Goal: Information Seeking & Learning: Learn about a topic

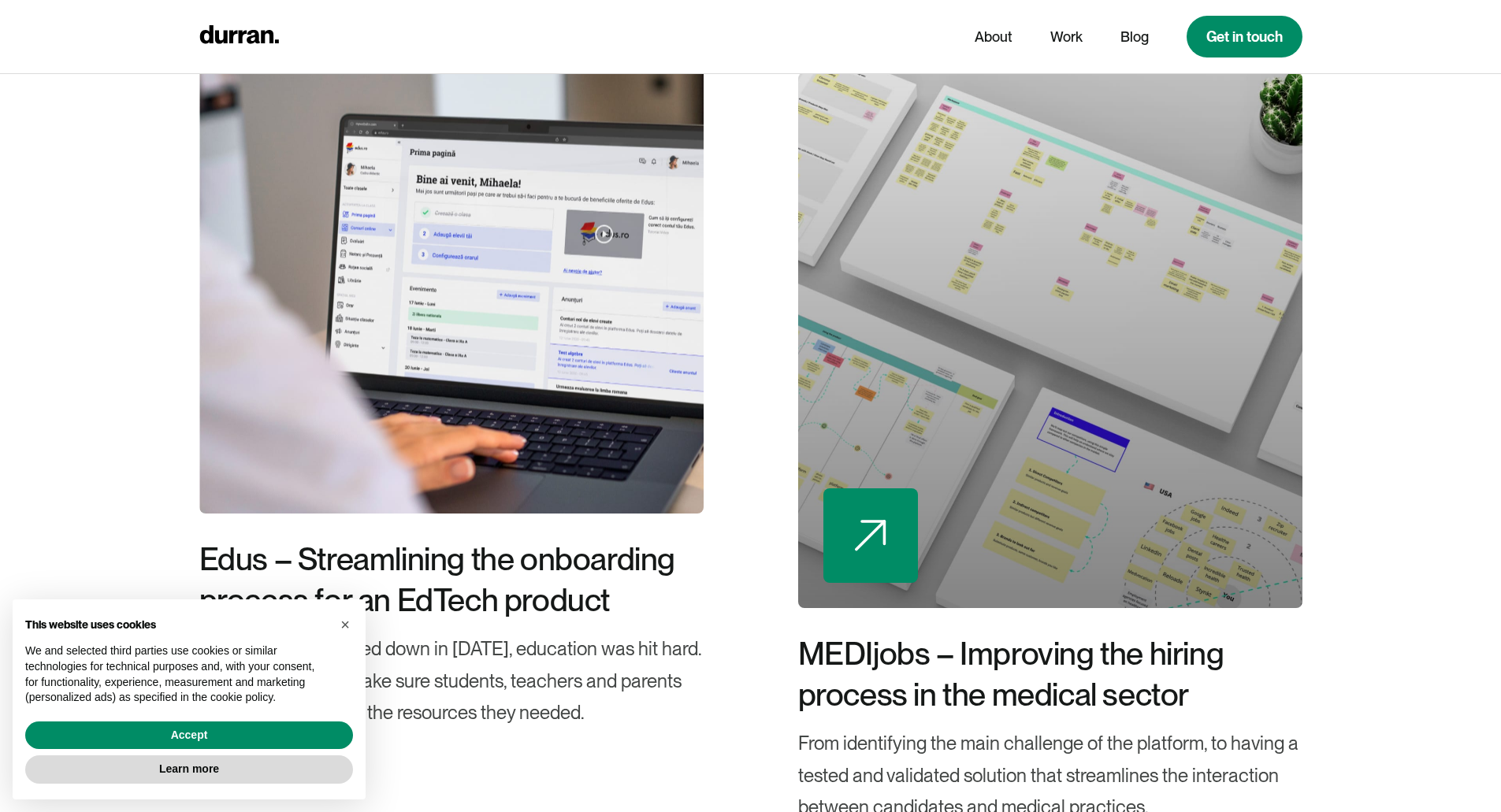
scroll to position [4569, 0]
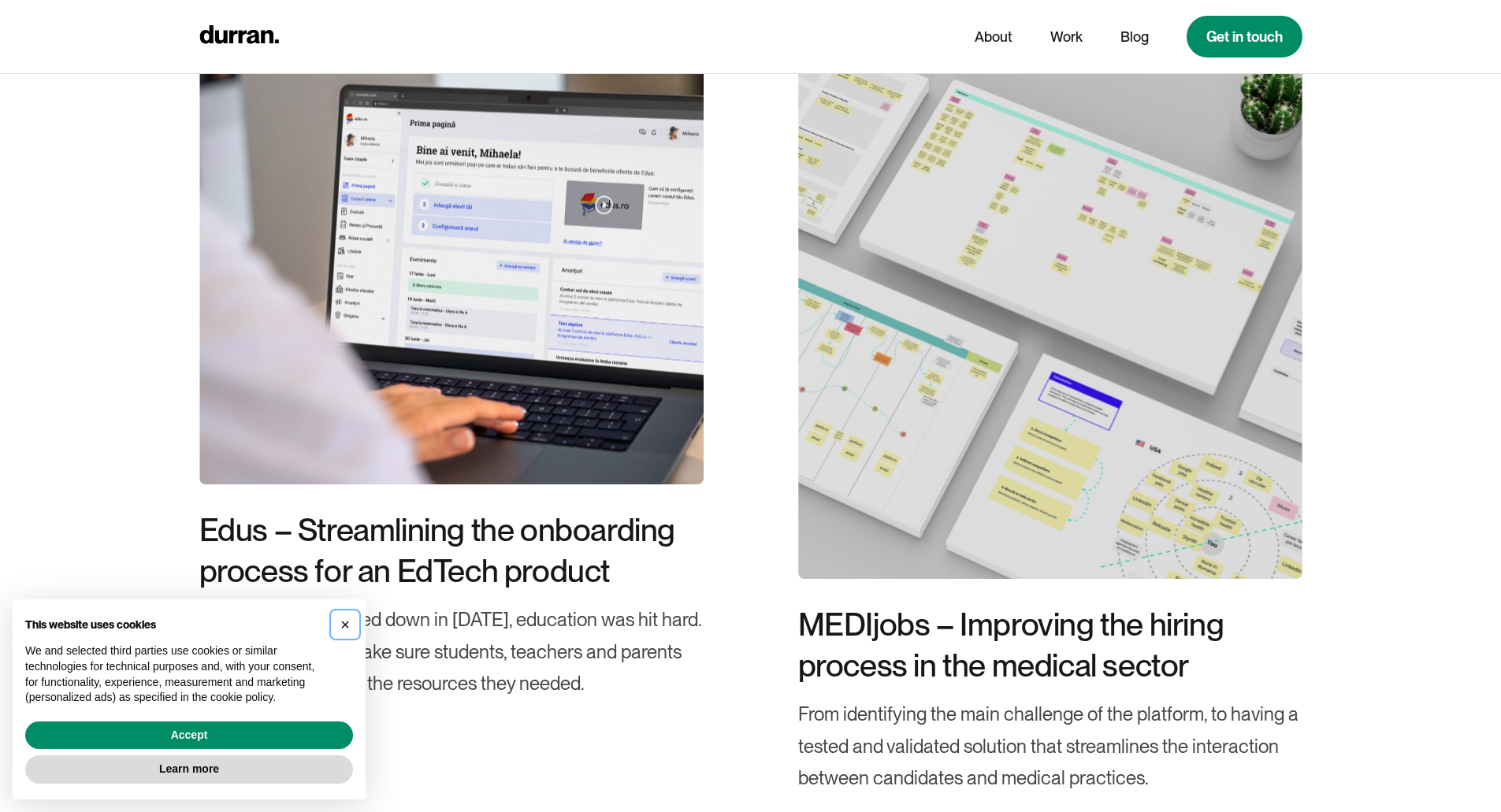
click at [350, 622] on button "×" at bounding box center [345, 624] width 25 height 25
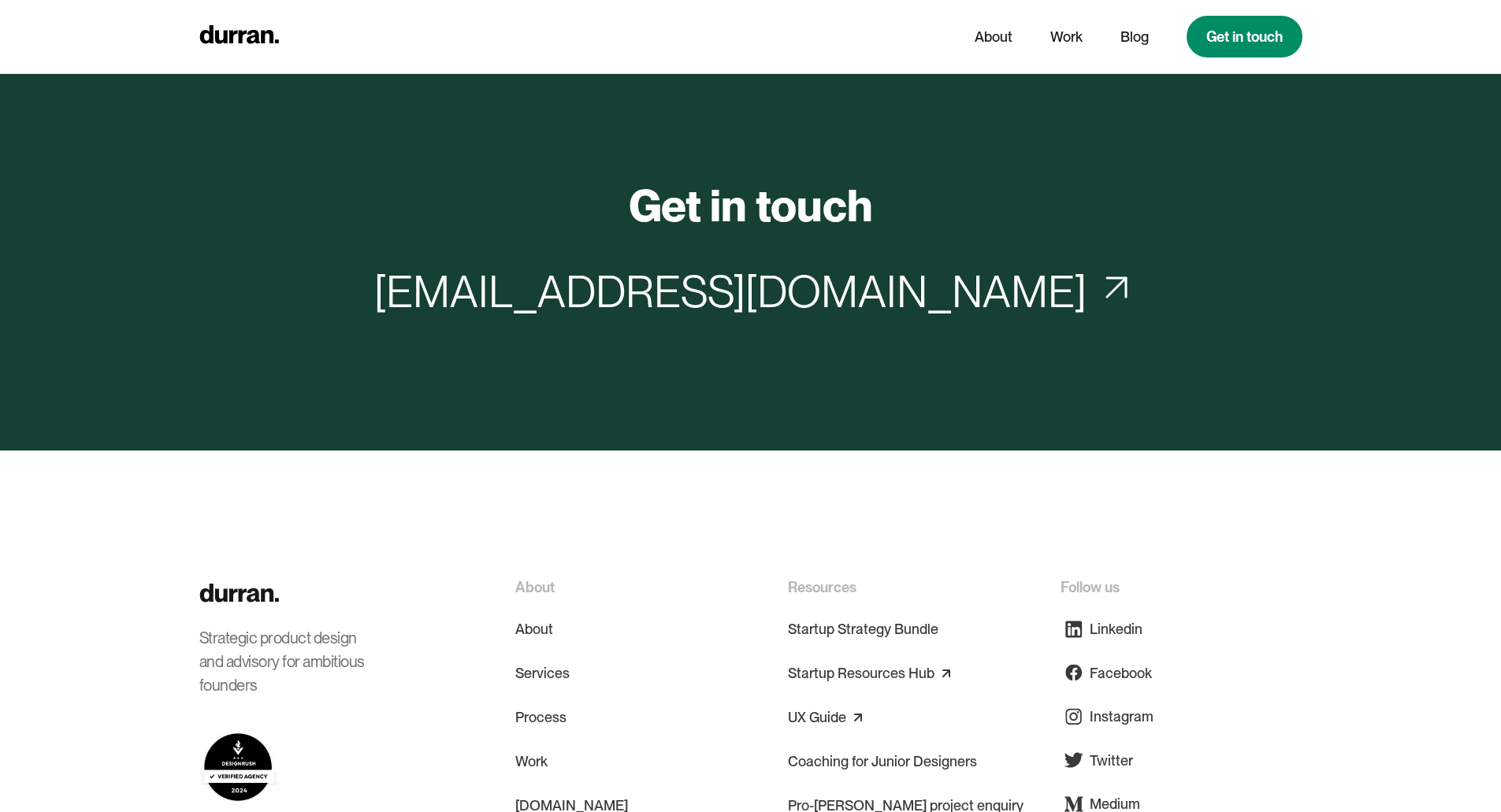
scroll to position [7579, 0]
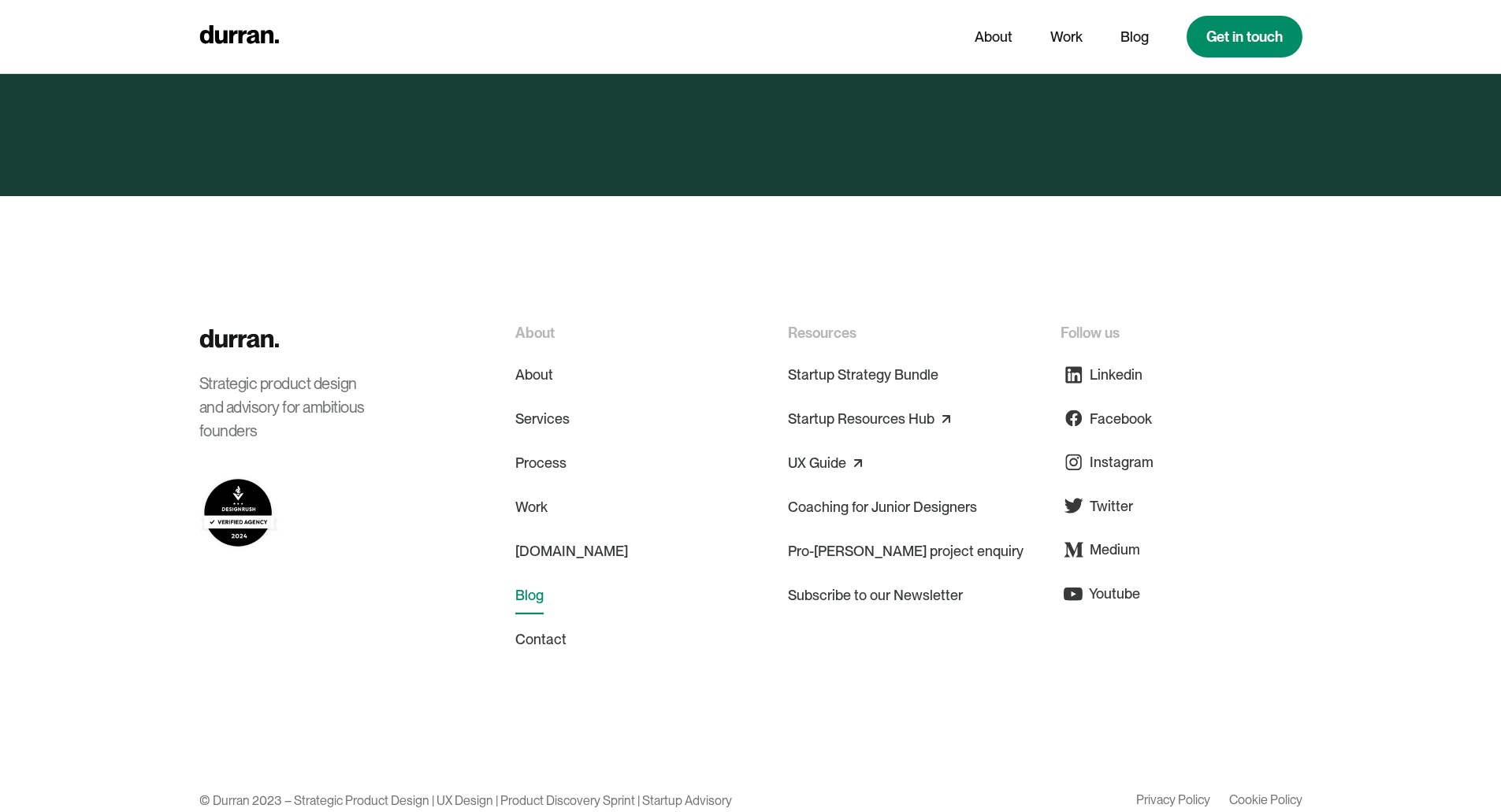
click at [541, 577] on link "Blog" at bounding box center [529, 595] width 28 height 38
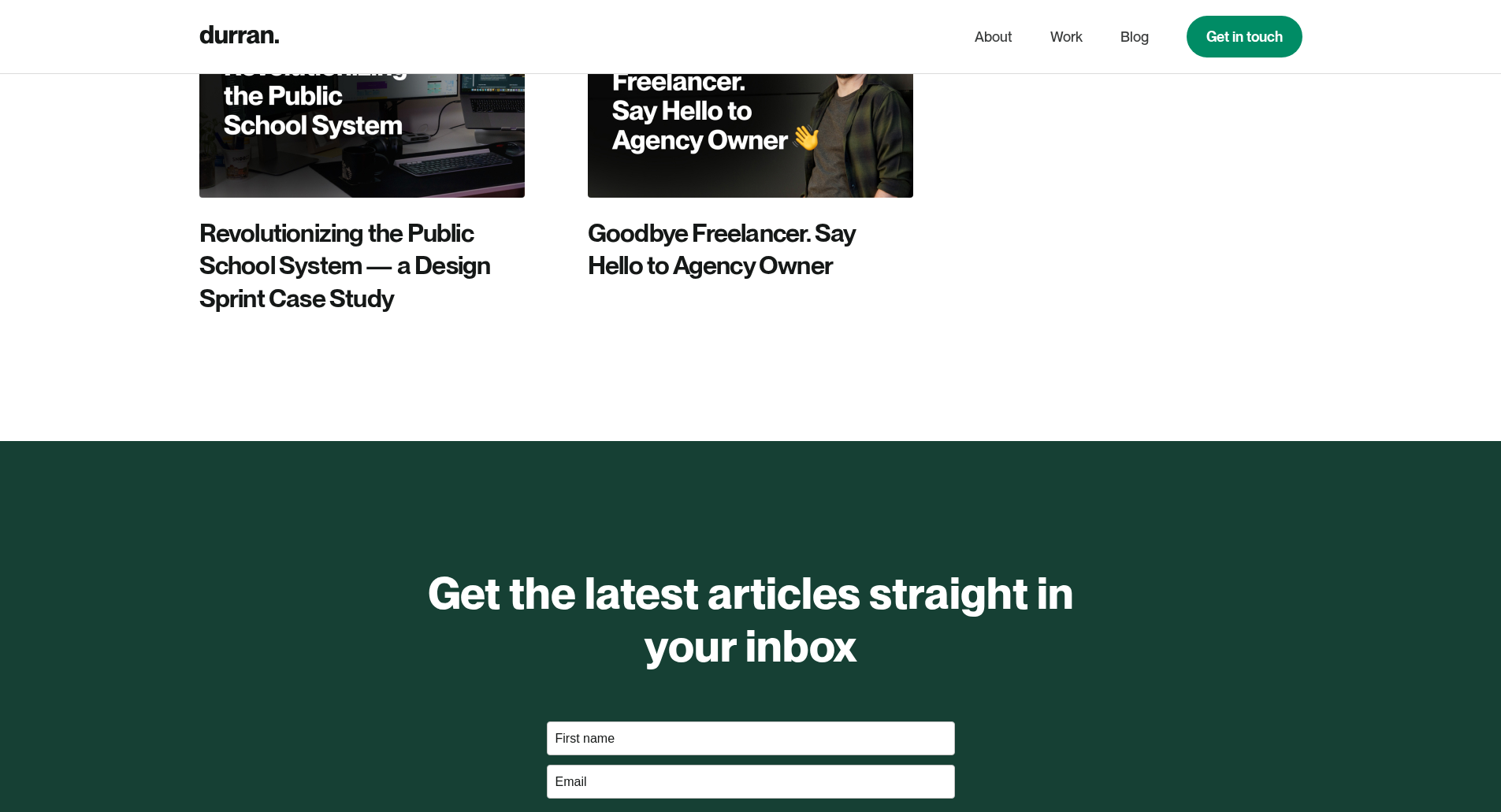
scroll to position [4569, 0]
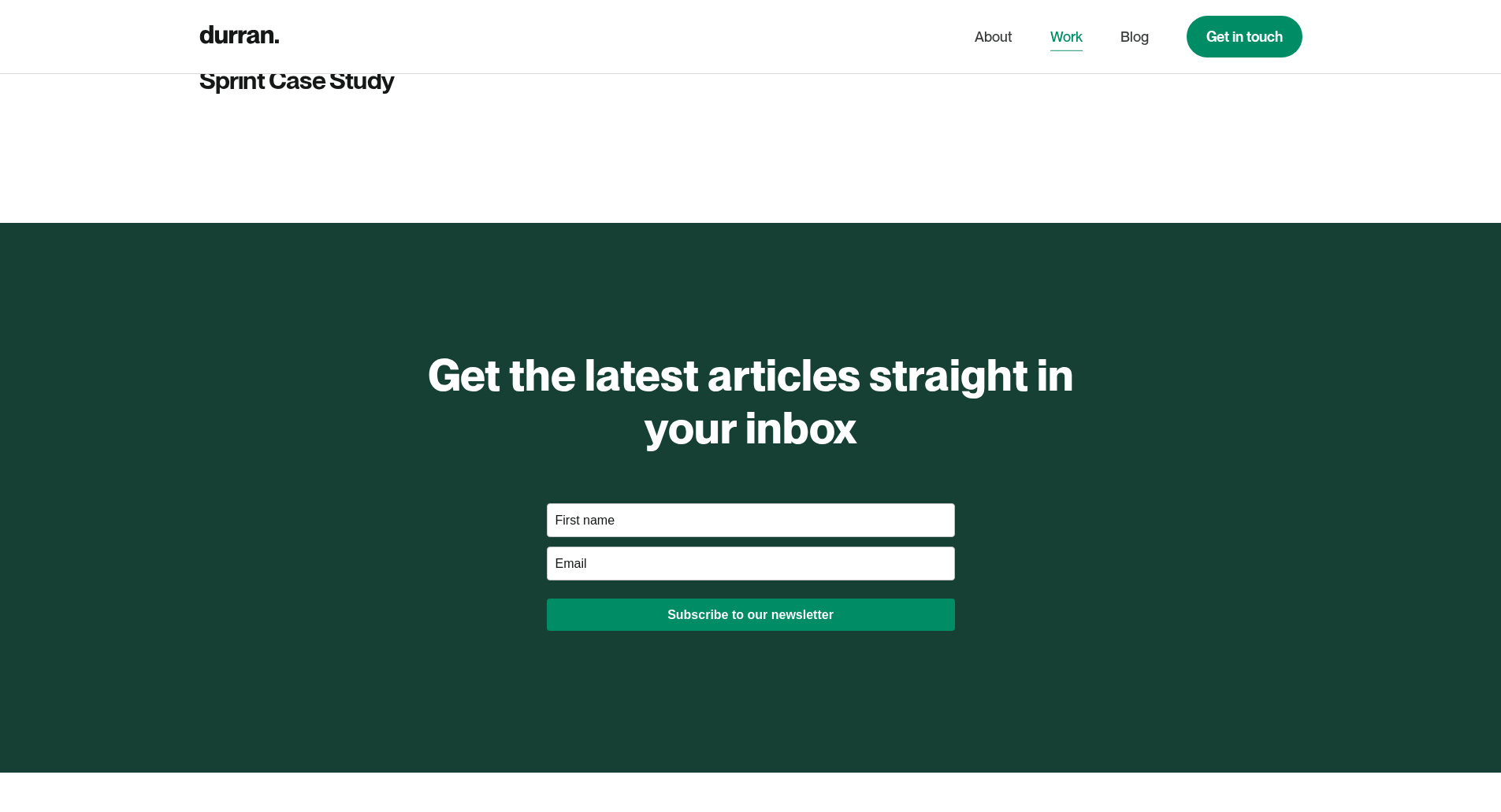
click at [1056, 31] on link "Work" at bounding box center [1067, 36] width 32 height 30
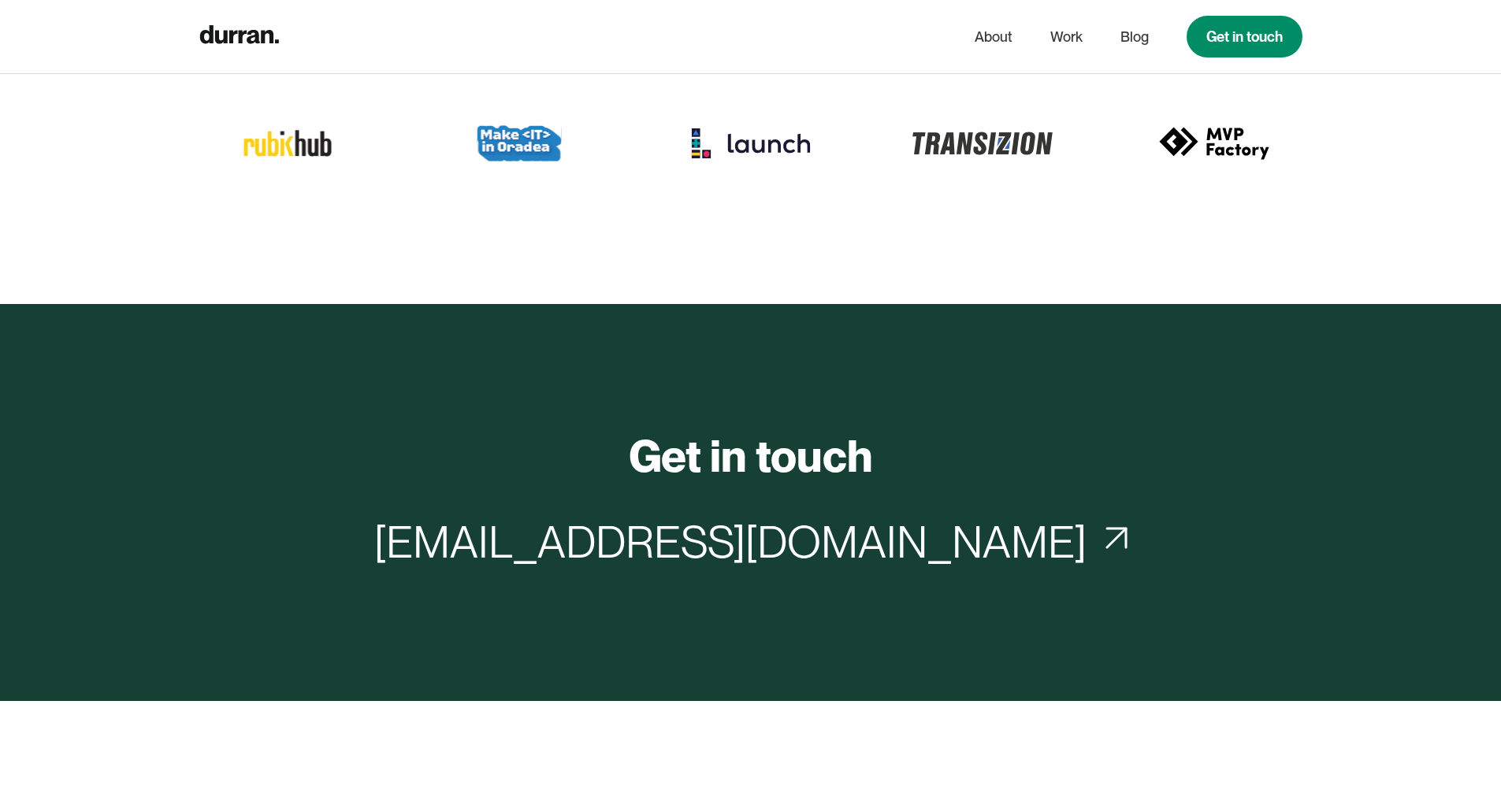
scroll to position [5940, 0]
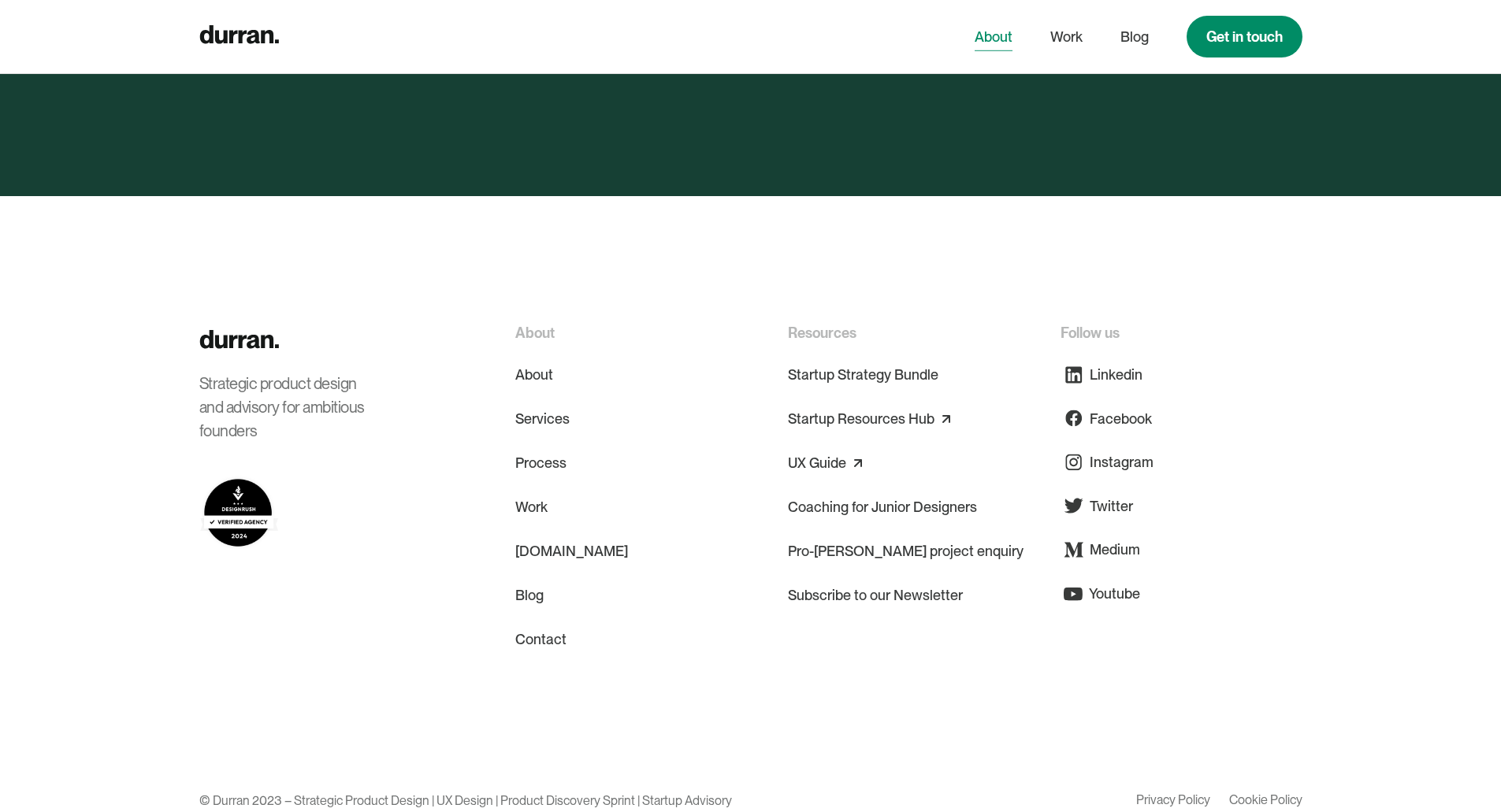
click at [984, 44] on link "About" at bounding box center [993, 36] width 38 height 30
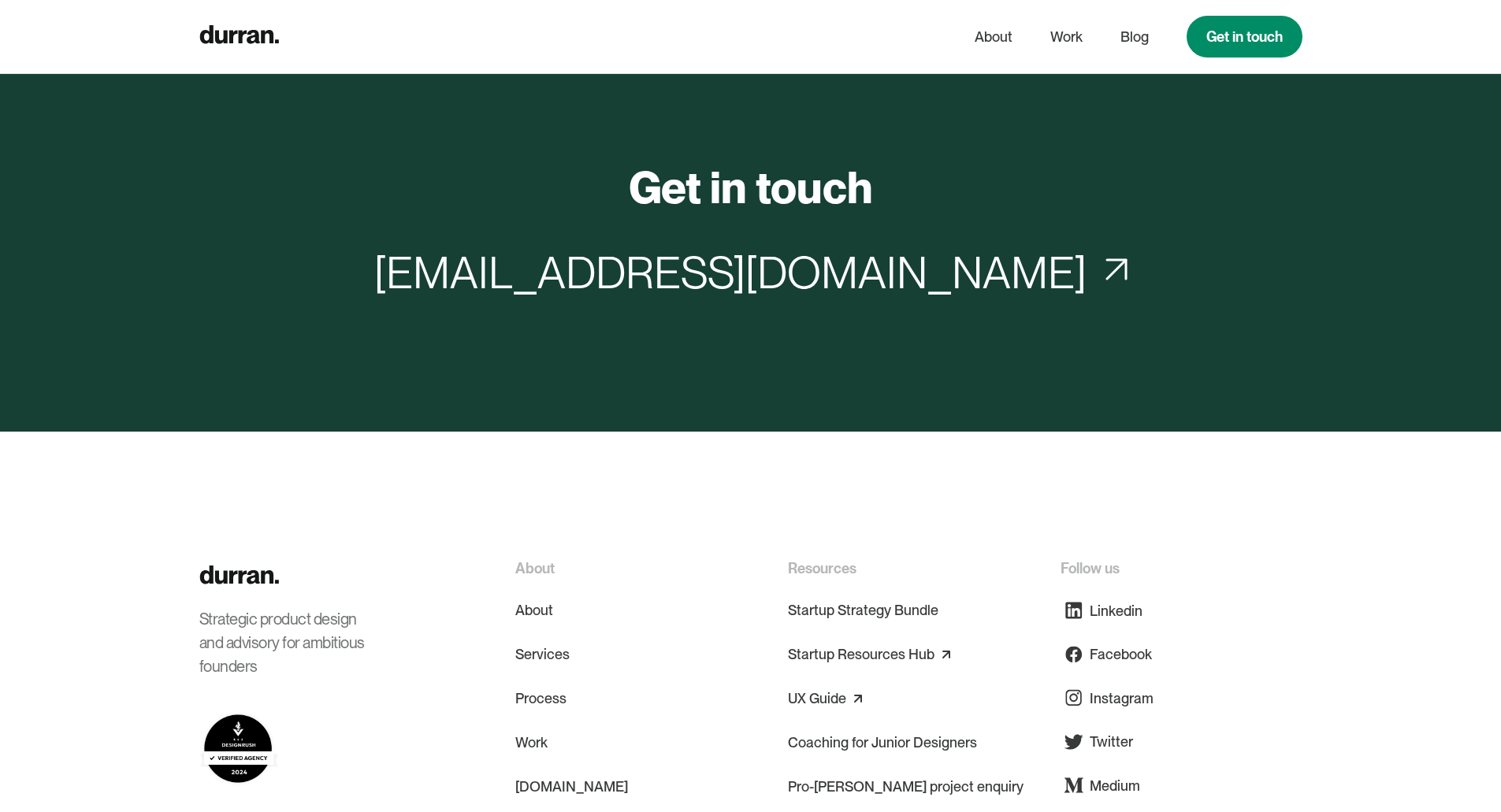
scroll to position [6774, 0]
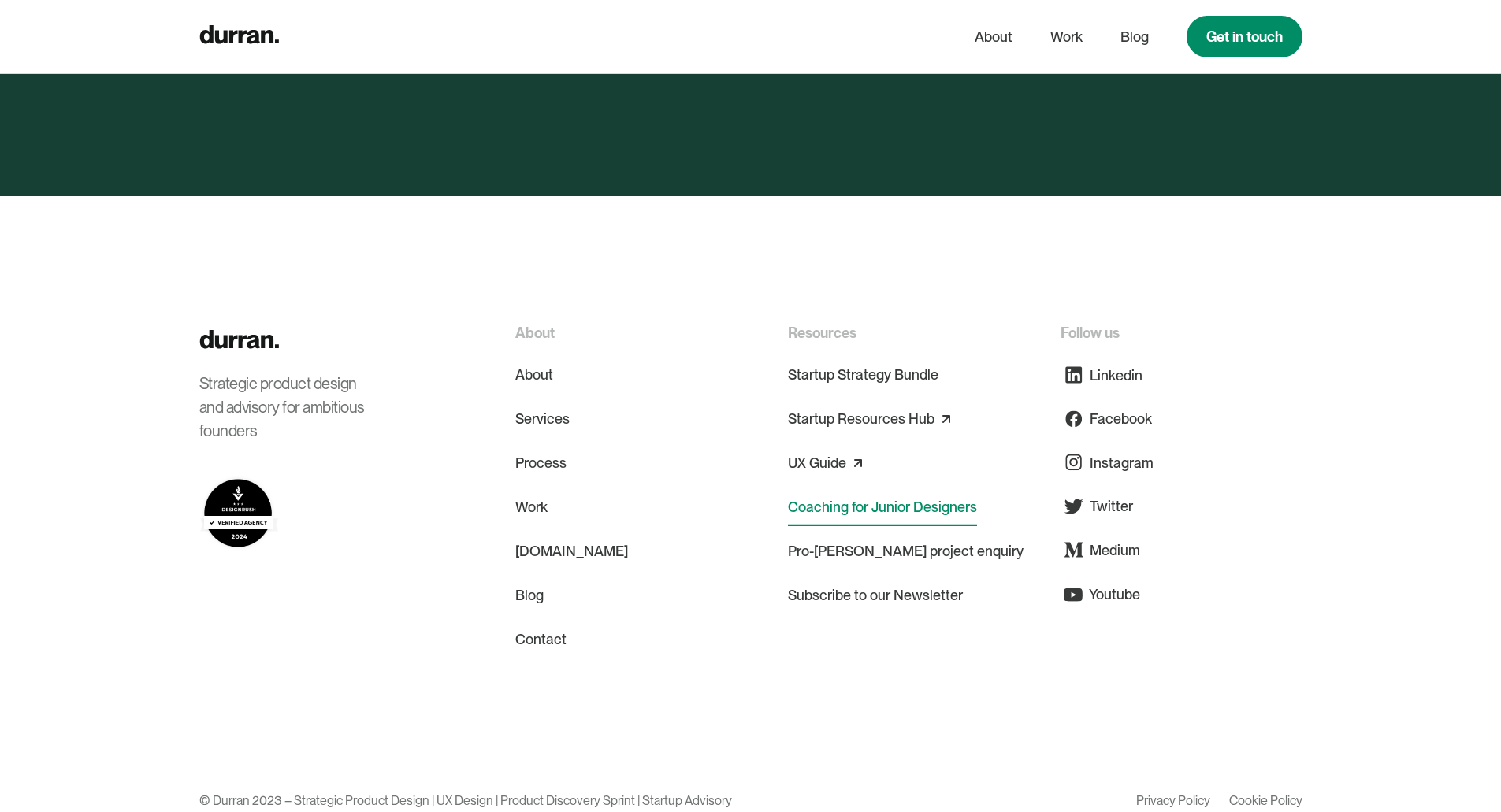
click at [852, 488] on link "Coaching for Junior Designers" at bounding box center [882, 507] width 189 height 38
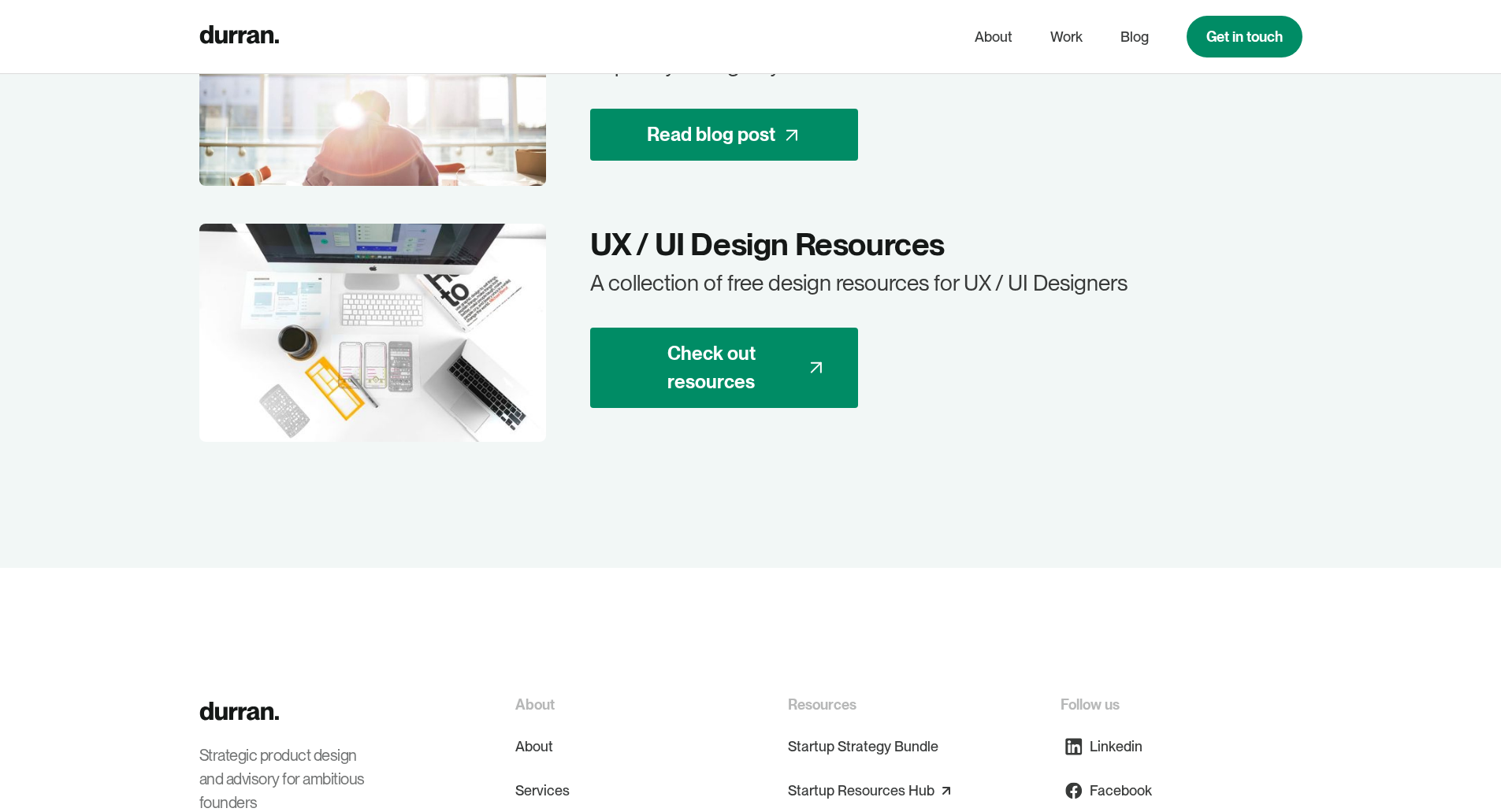
scroll to position [3716, 0]
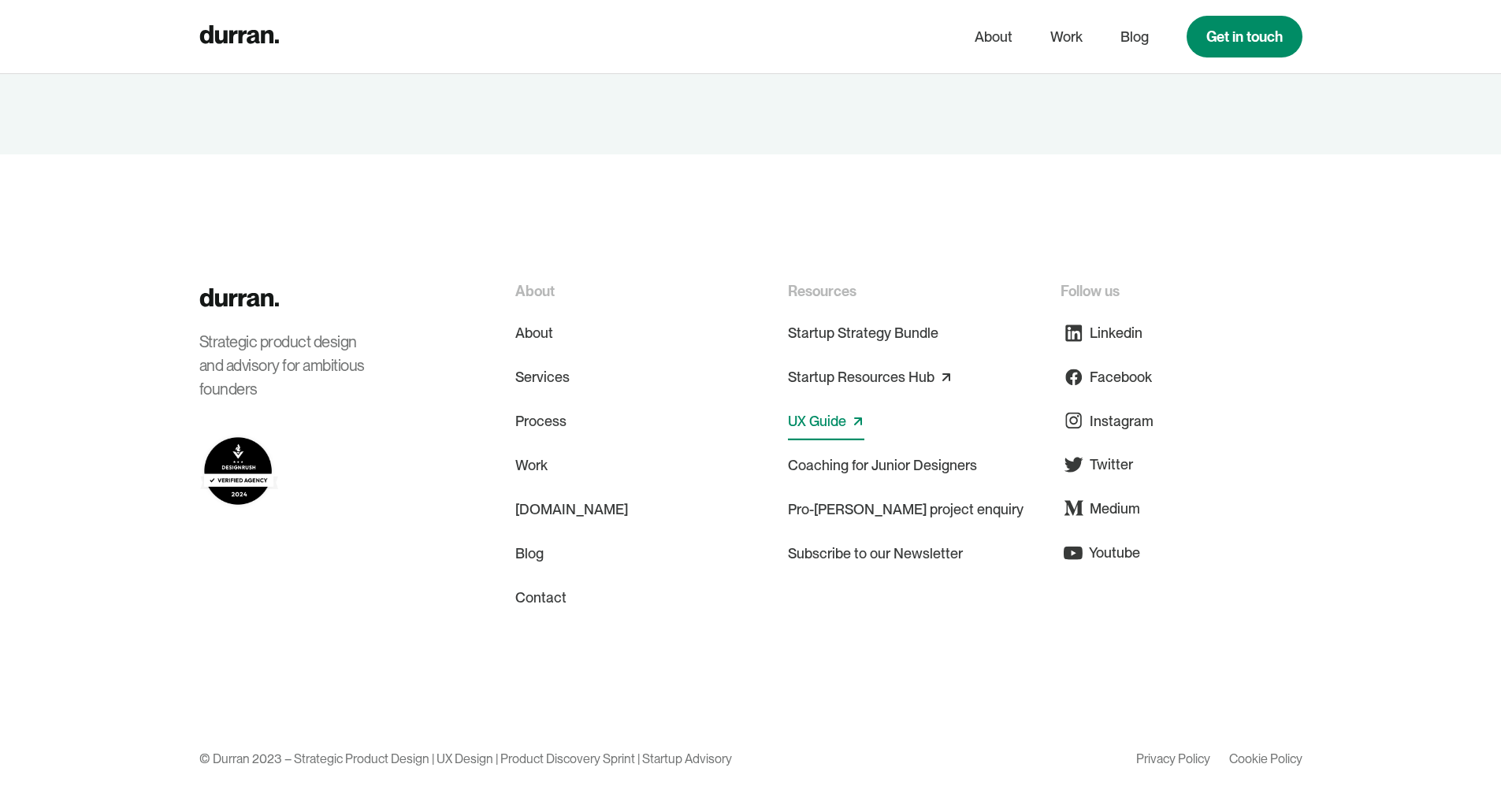
click at [838, 414] on link "UX Guide" at bounding box center [817, 421] width 58 height 25
click at [880, 325] on link "Startup Strategy Bundle" at bounding box center [863, 333] width 151 height 38
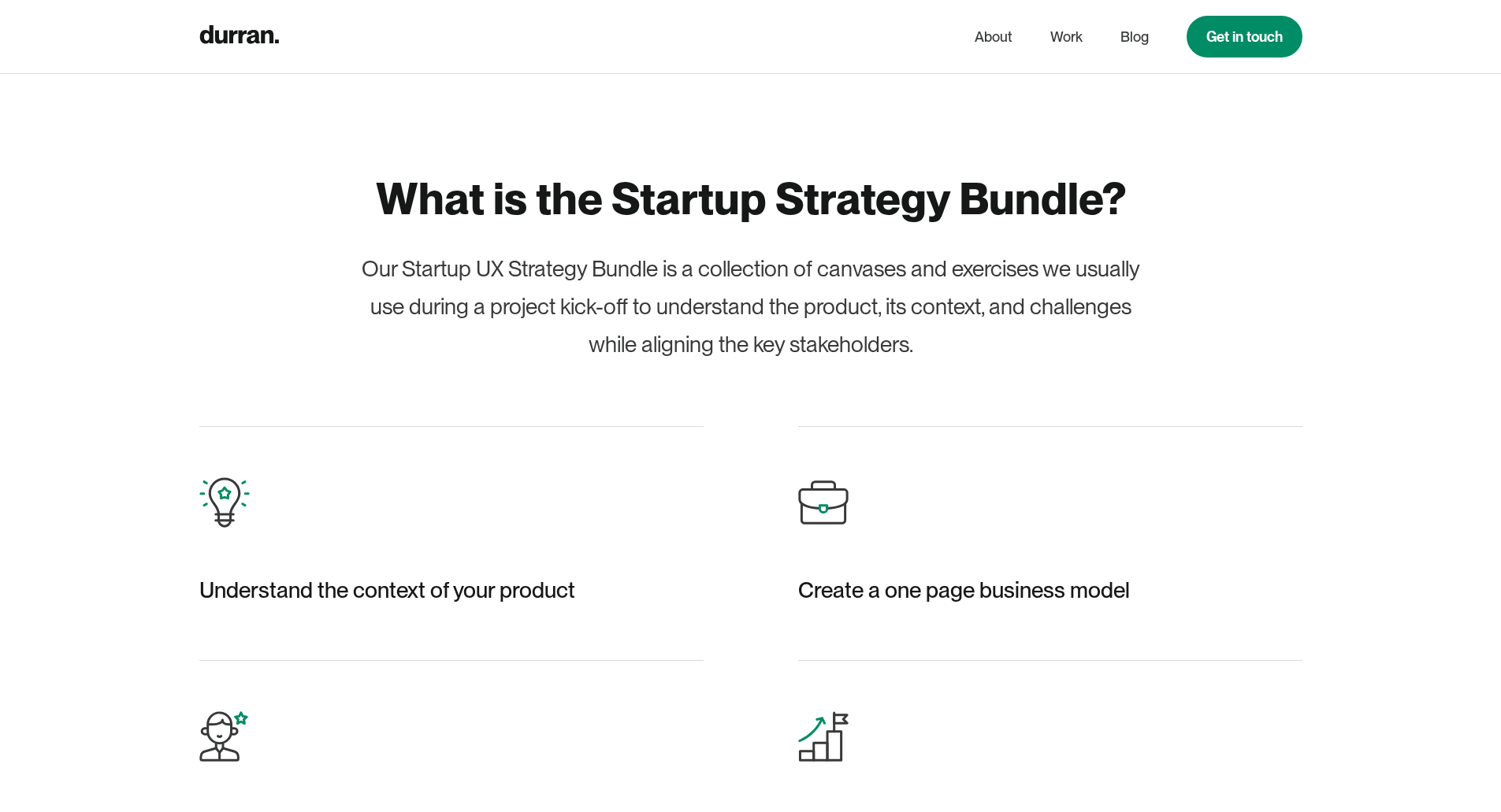
scroll to position [1497, 0]
